Goal: Information Seeking & Learning: Learn about a topic

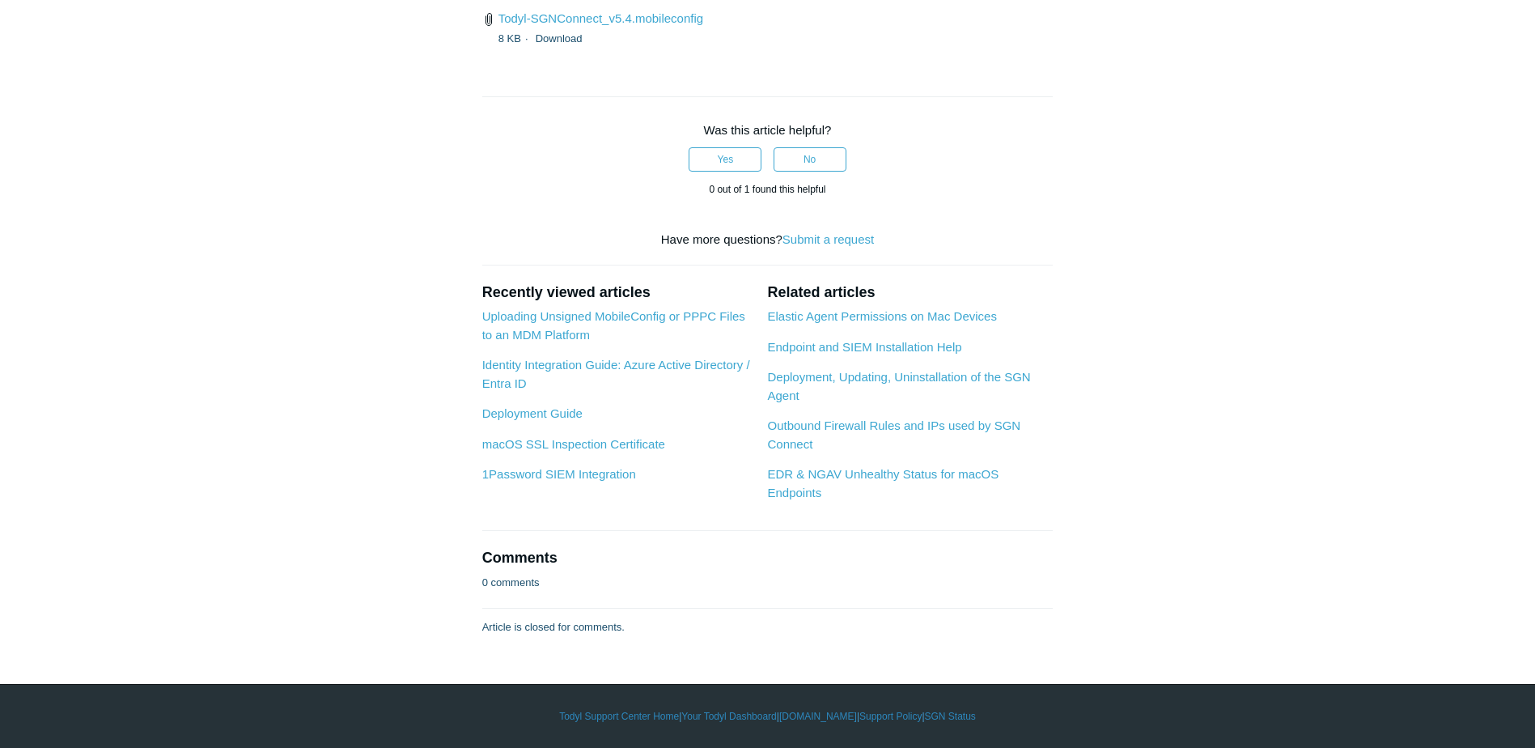
scroll to position [5178, 0]
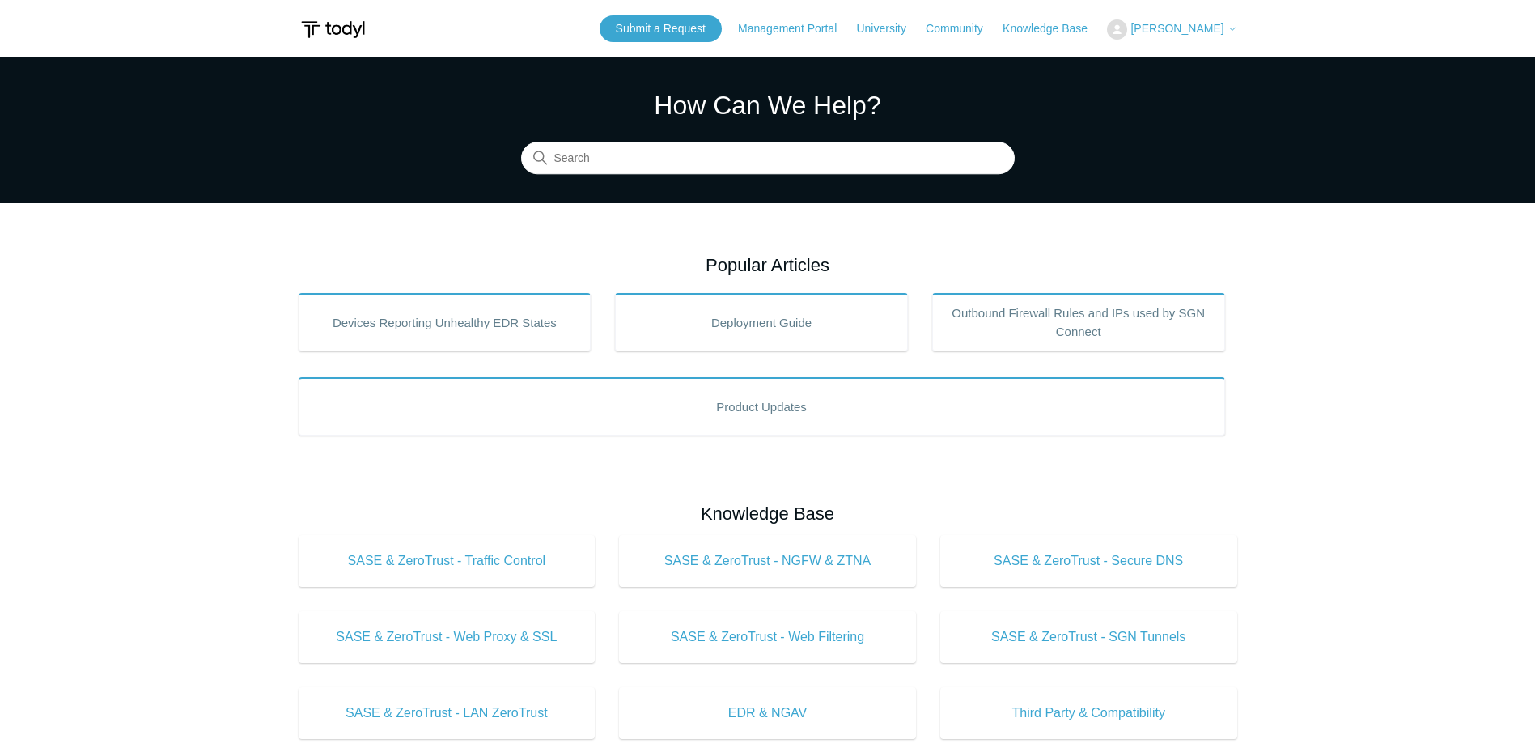
click at [184, 449] on main "Todyl Support Center How Can We Help? Search Popular Articles Devices Reporting…" at bounding box center [767, 725] width 1535 height 1337
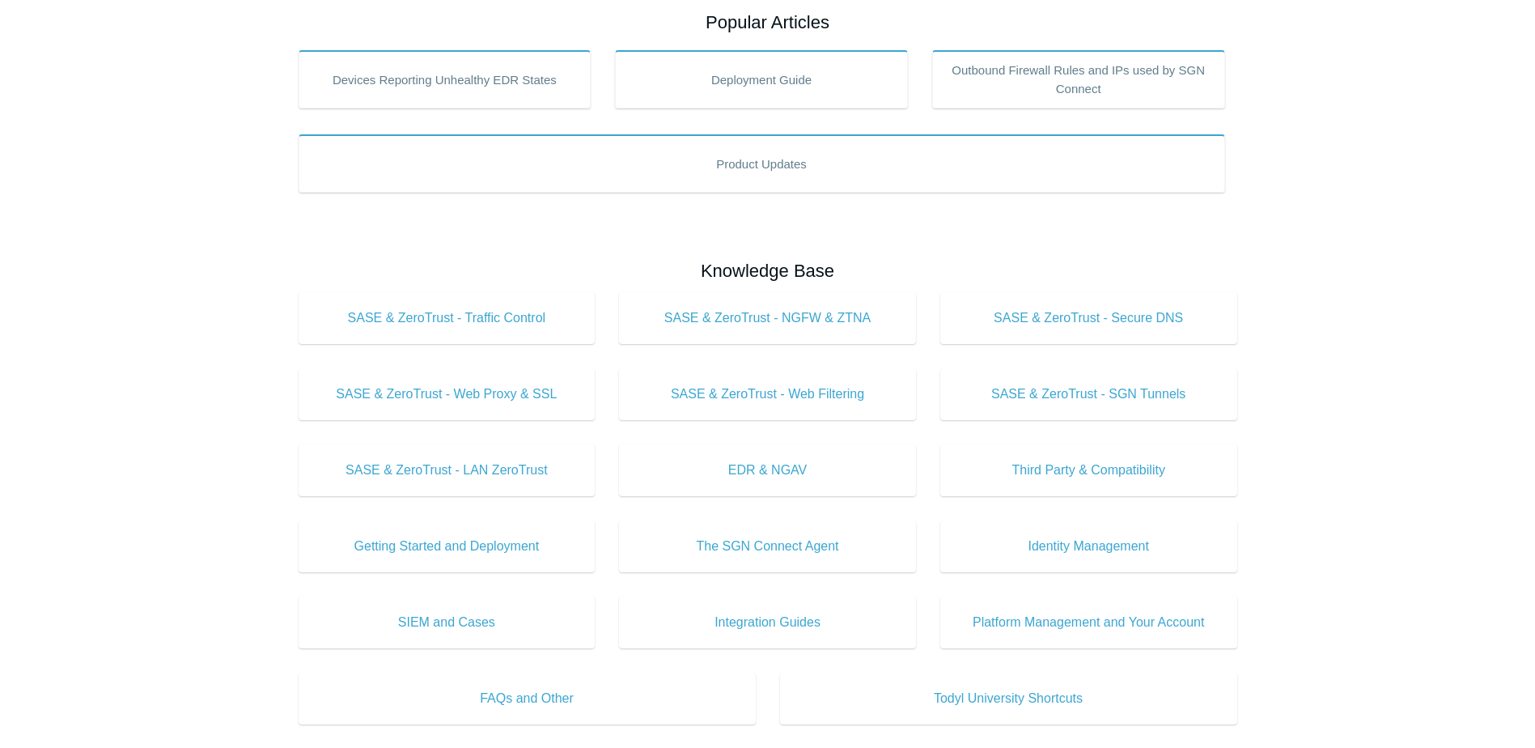
scroll to position [324, 0]
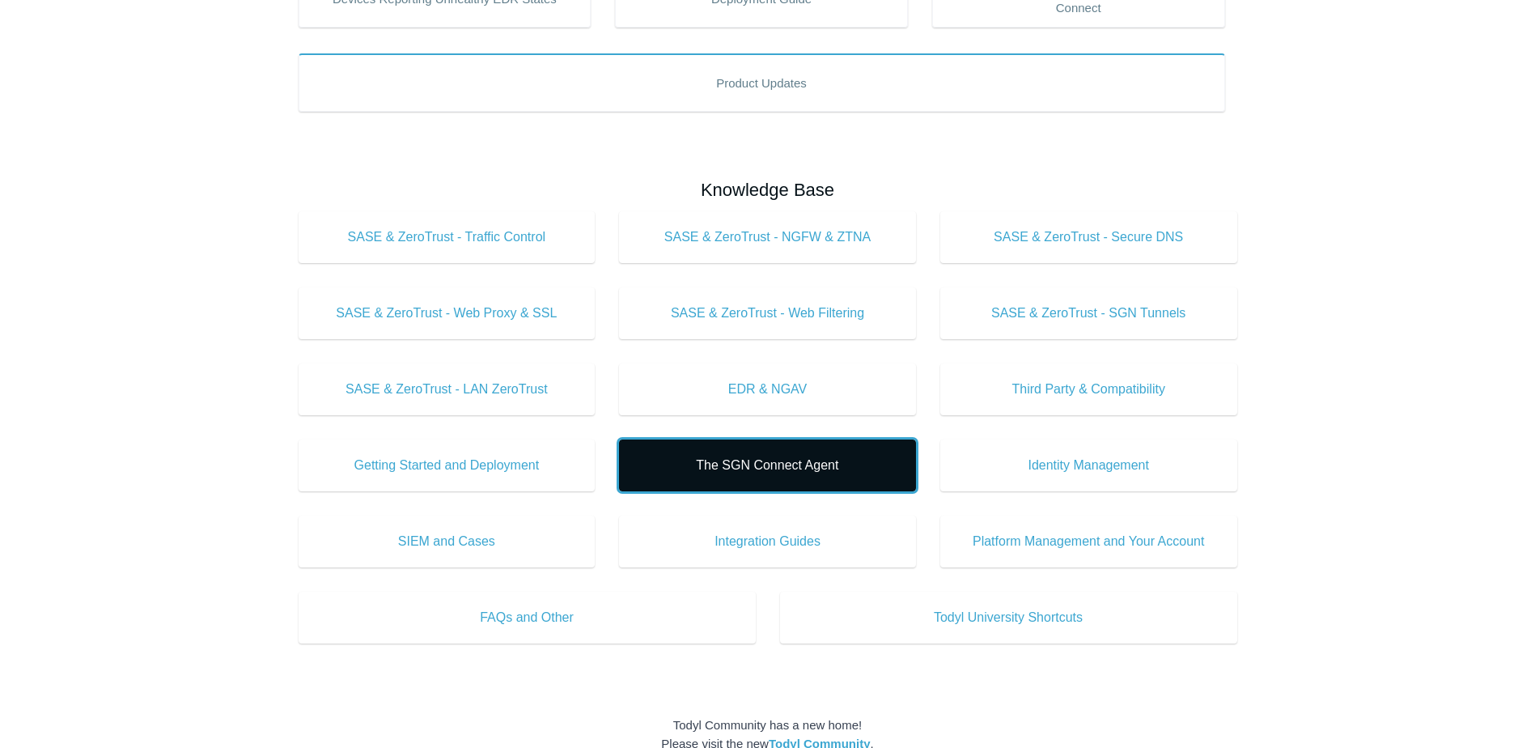
click at [720, 456] on span "The SGN Connect Agent" at bounding box center [767, 464] width 248 height 19
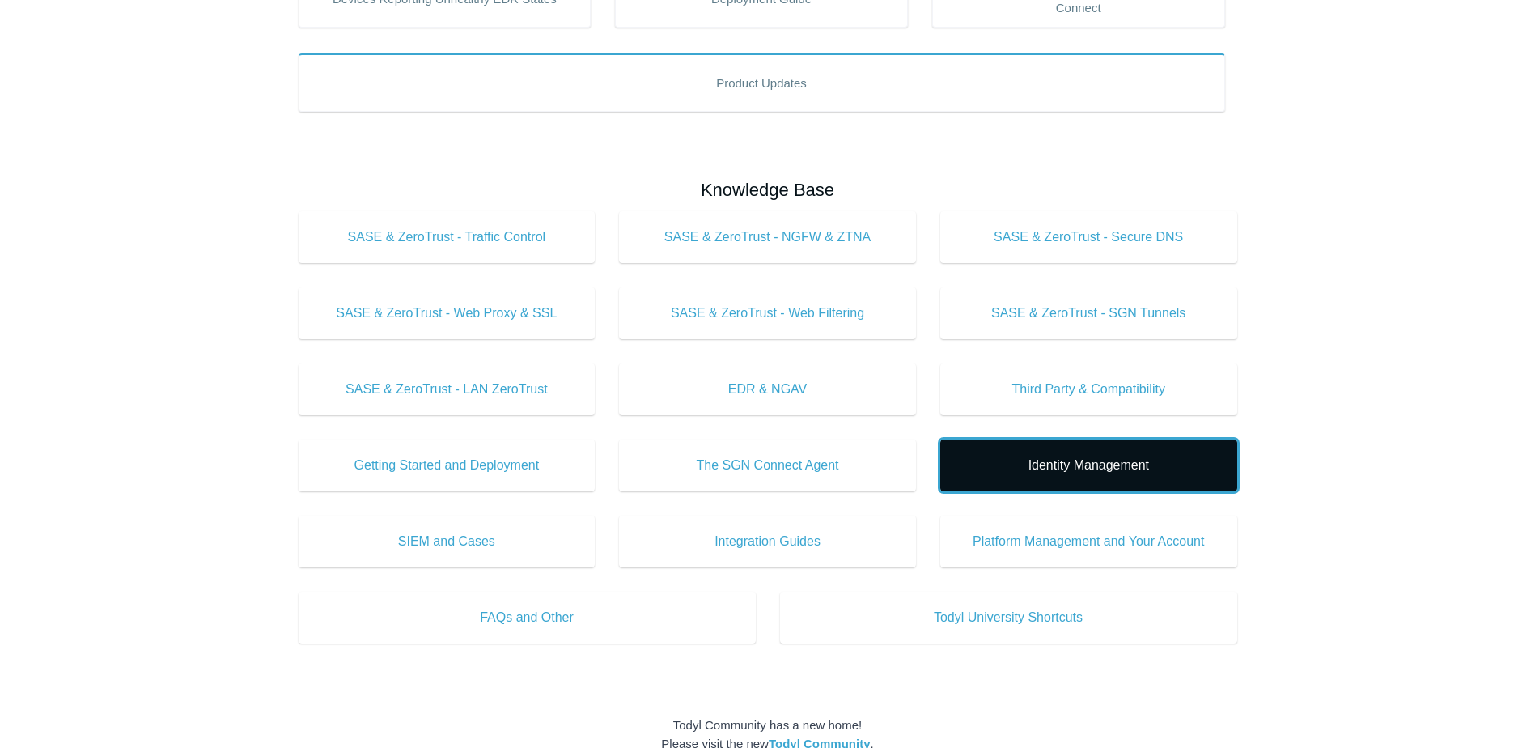
click at [1053, 455] on span "Identity Management" at bounding box center [1088, 464] width 248 height 19
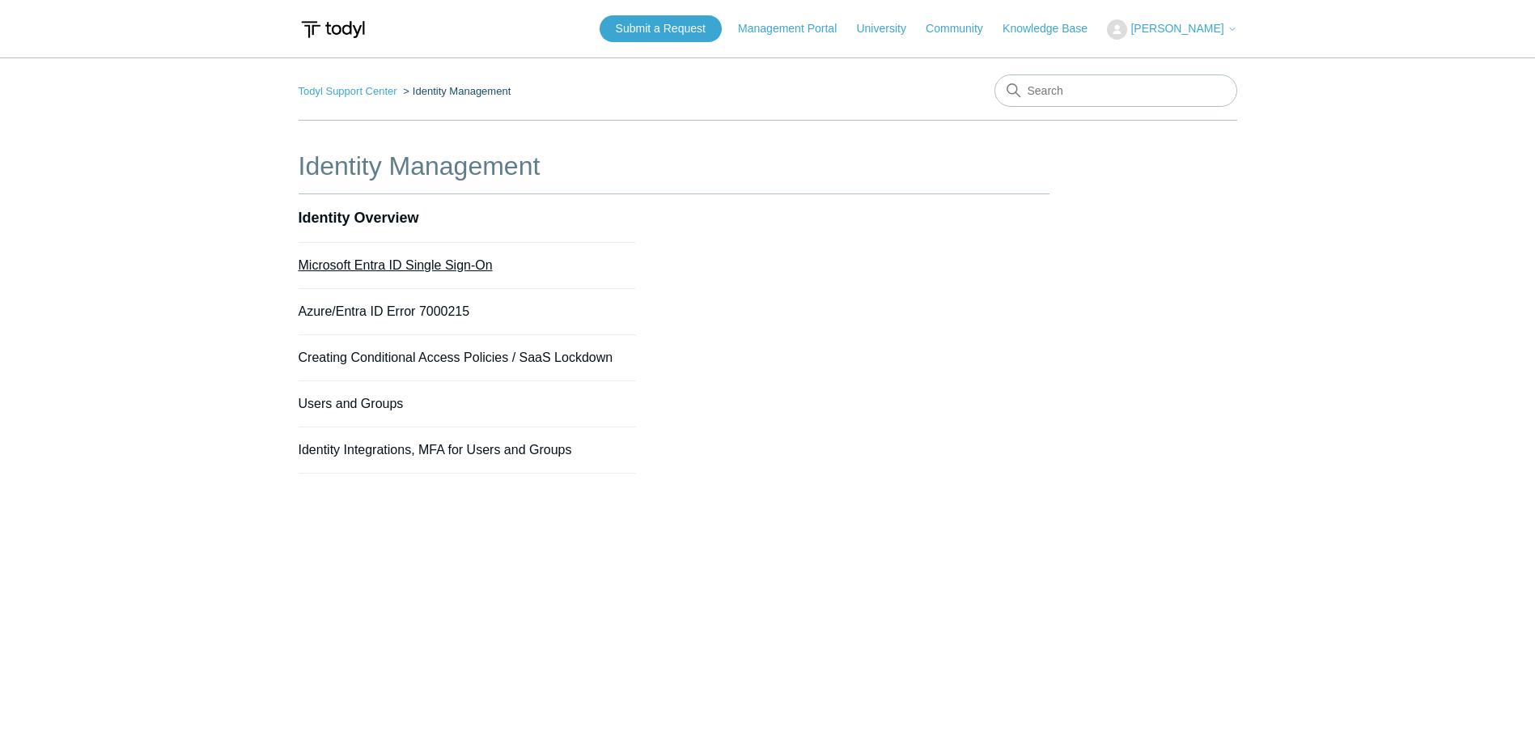
click at [418, 261] on link "Microsoft Entra ID Single Sign-On" at bounding box center [396, 265] width 194 height 14
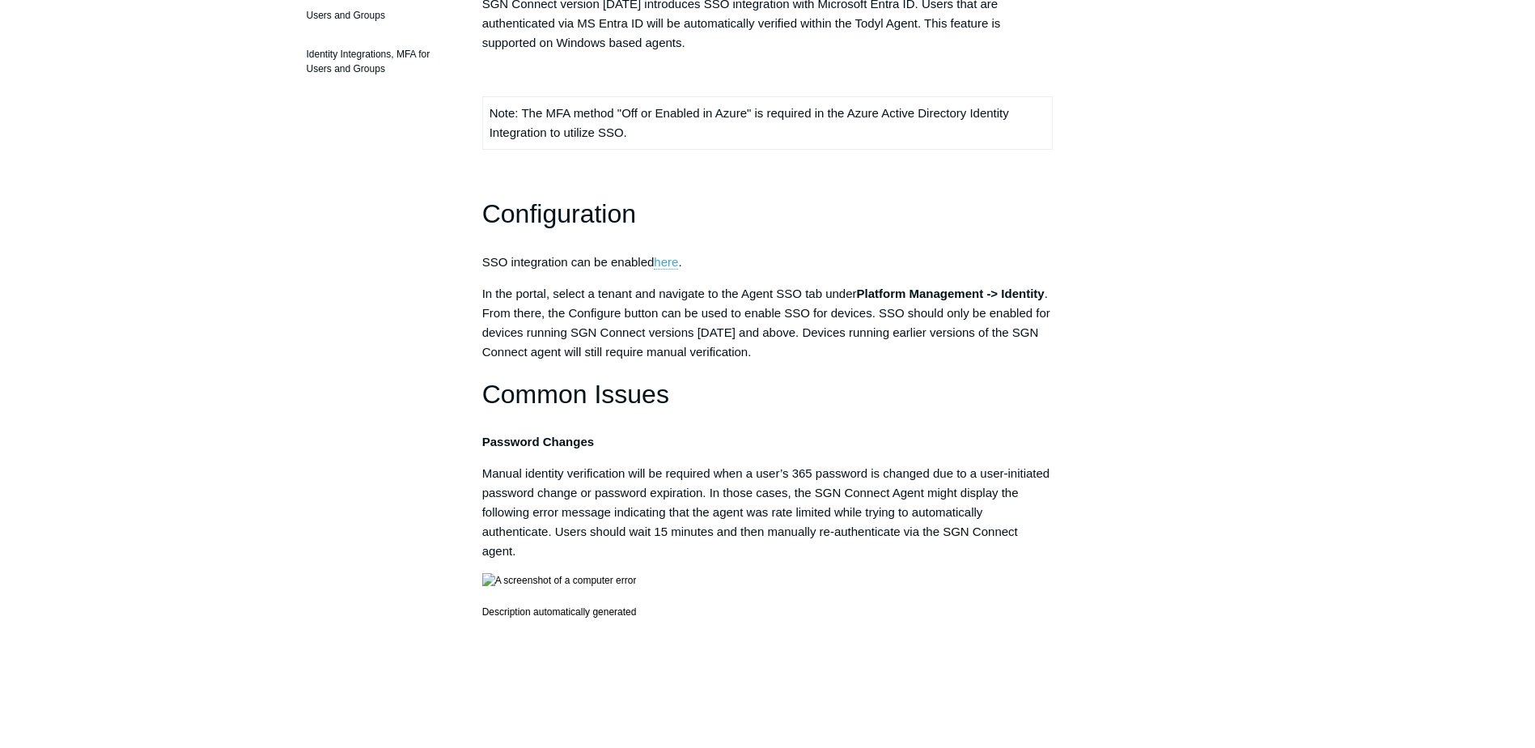
scroll to position [243, 0]
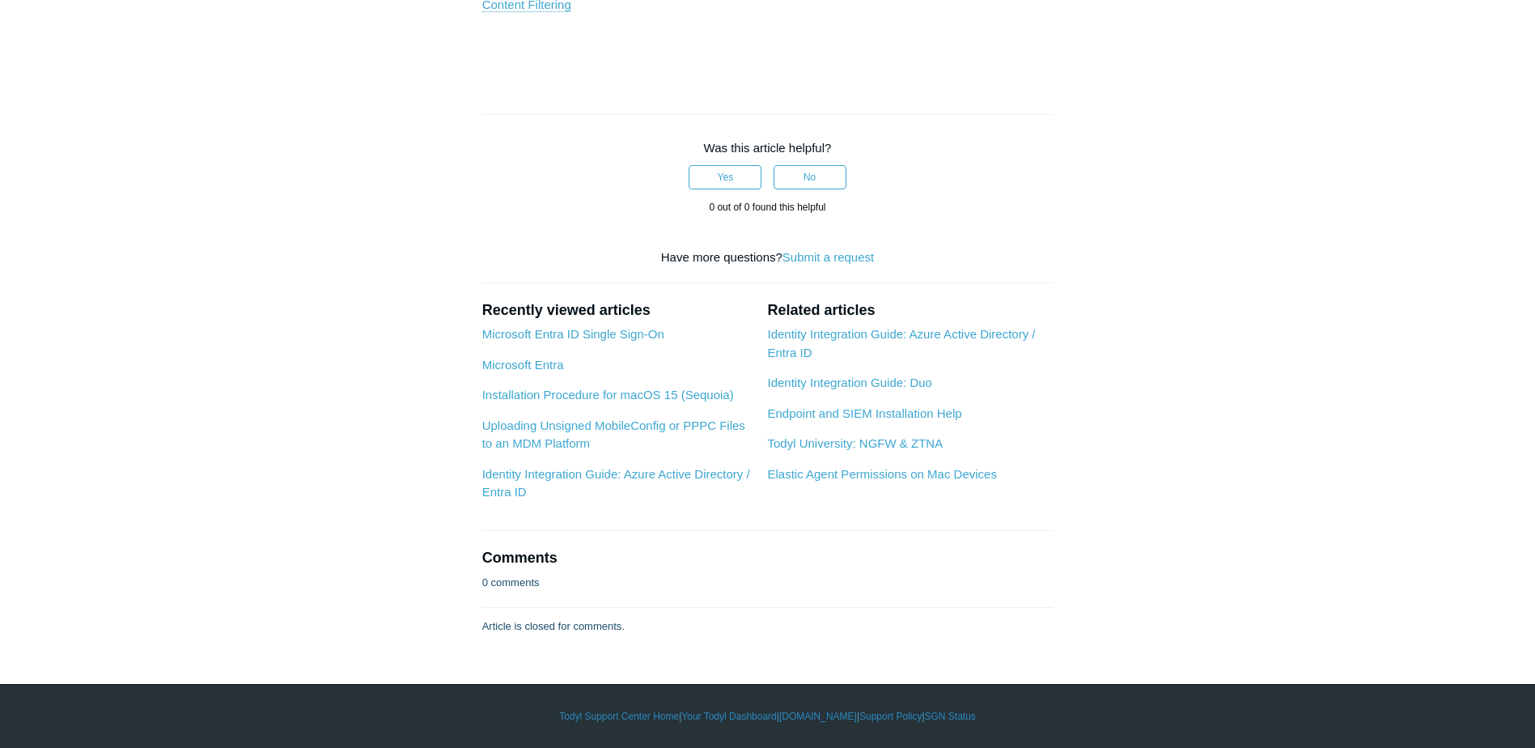
scroll to position [1780, 0]
